Goal: Find specific page/section: Find specific page/section

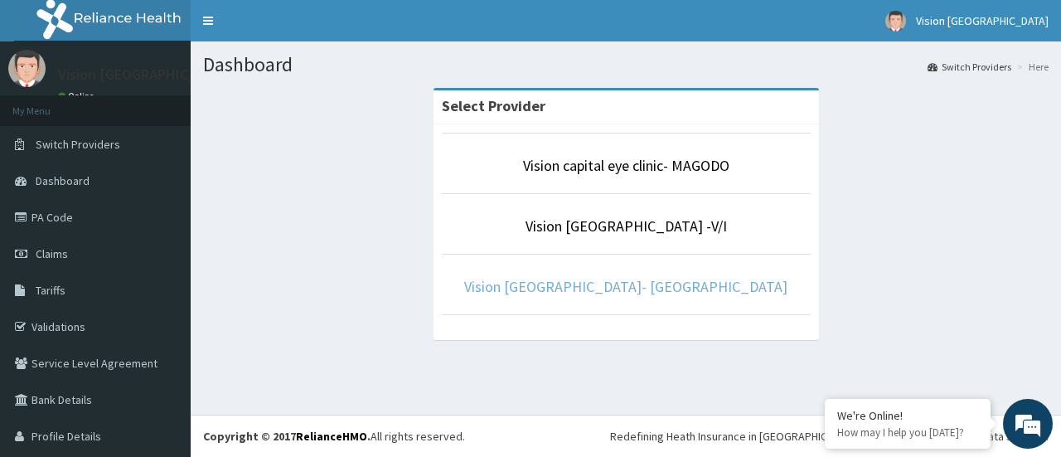
click at [575, 287] on link "Vision [GEOGRAPHIC_DATA]- [GEOGRAPHIC_DATA]" at bounding box center [625, 286] width 323 height 19
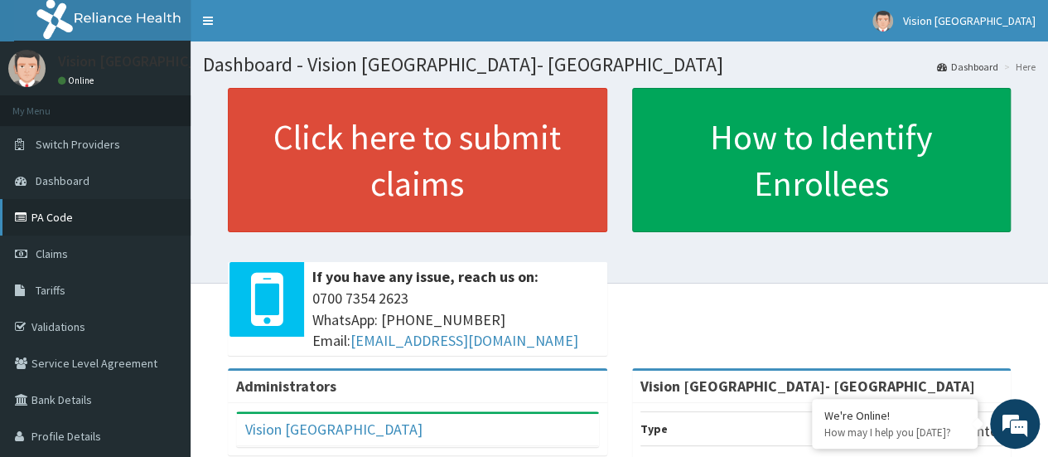
click at [75, 215] on link "PA Code" at bounding box center [95, 217] width 191 height 36
